Goal: Task Accomplishment & Management: Manage account settings

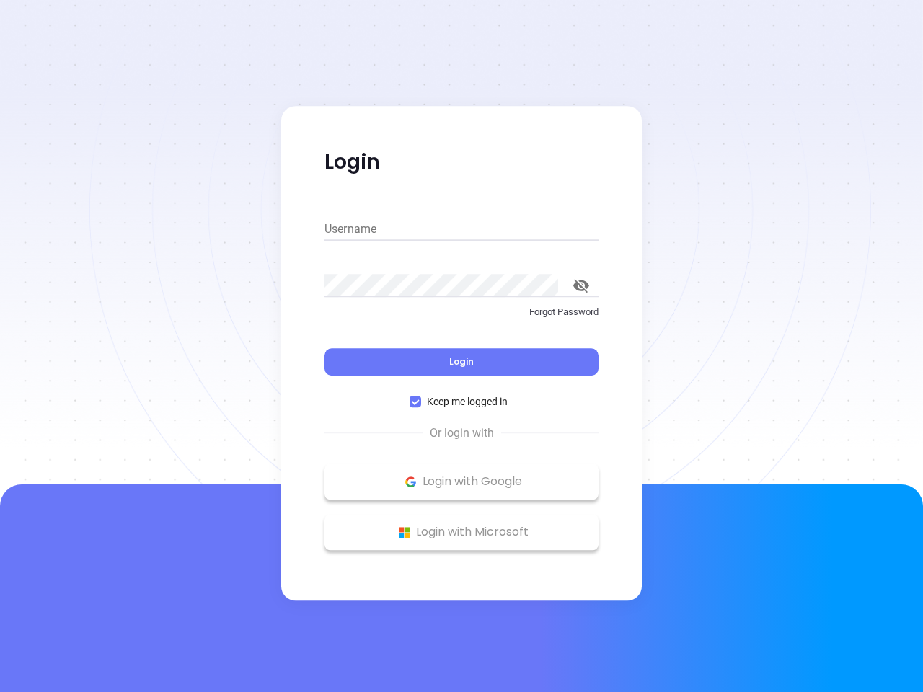
click at [461, 346] on div "Login" at bounding box center [461, 353] width 274 height 45
click at [461, 229] on input "Username" at bounding box center [461, 229] width 274 height 23
click at [581, 286] on icon "toggle password visibility" at bounding box center [581, 286] width 16 height 14
click at [461, 362] on span "Login" at bounding box center [461, 361] width 25 height 12
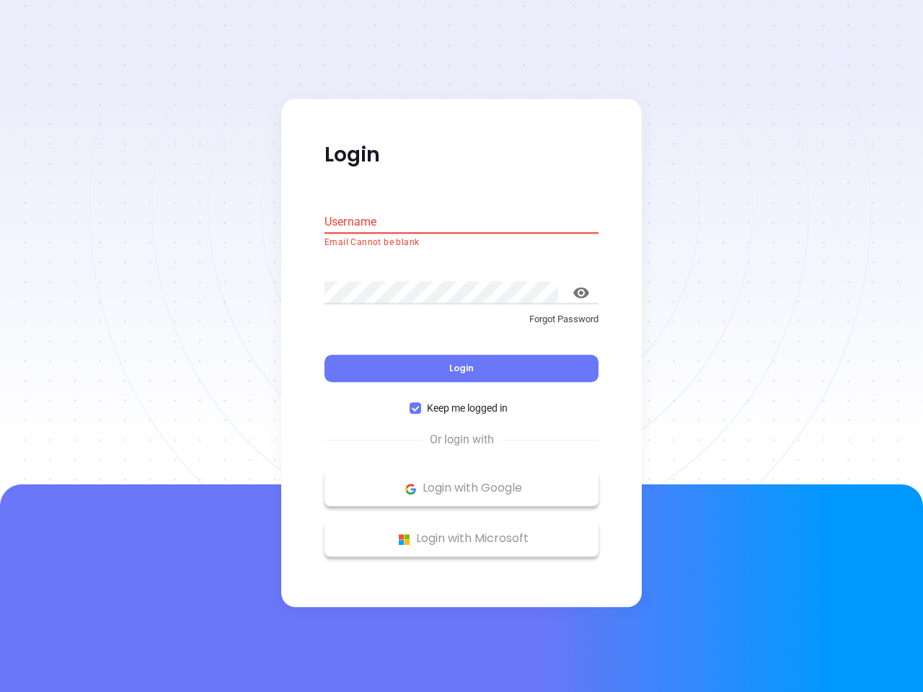
click at [461, 402] on span "Keep me logged in" at bounding box center [467, 409] width 92 height 16
click at [421, 403] on input "Keep me logged in" at bounding box center [416, 409] width 12 height 12
checkbox input "false"
click at [461, 482] on p "Login with Google" at bounding box center [462, 489] width 260 height 22
click at [461, 532] on p "Login with Microsoft" at bounding box center [462, 540] width 260 height 22
